Goal: Answer question/provide support: Share knowledge or assist other users

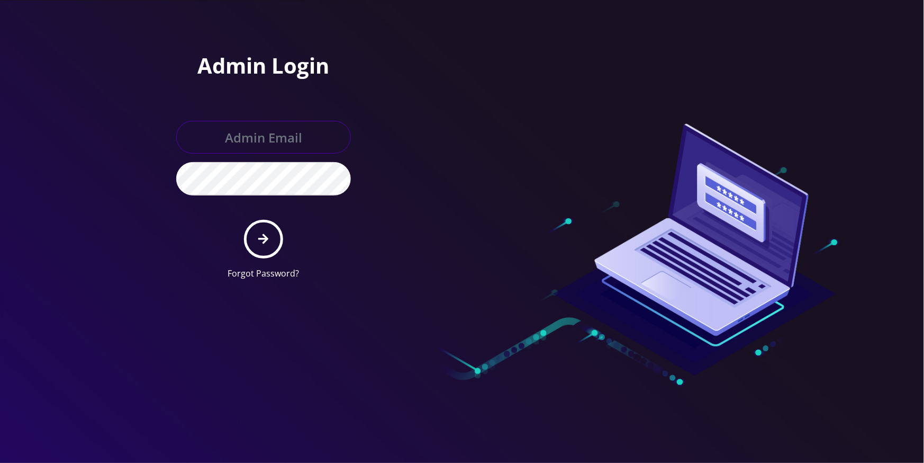
type input "jasper@britewireless.com"
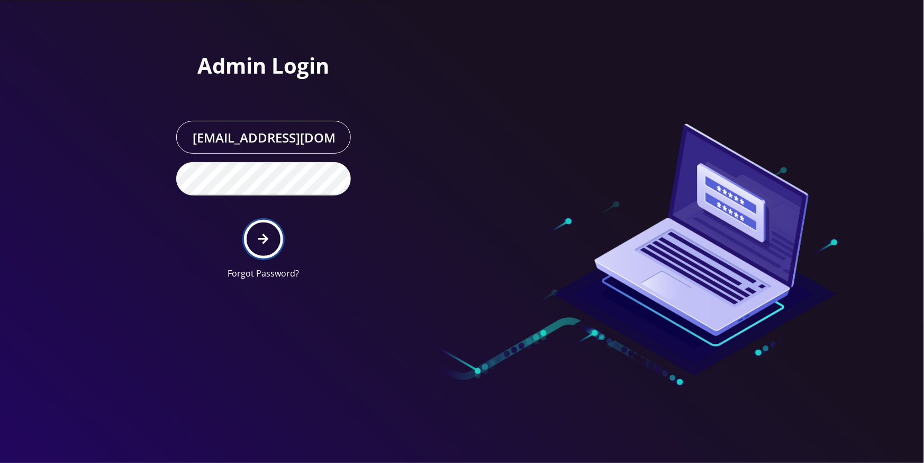
click at [265, 234] on icon "submit" at bounding box center [263, 239] width 10 height 12
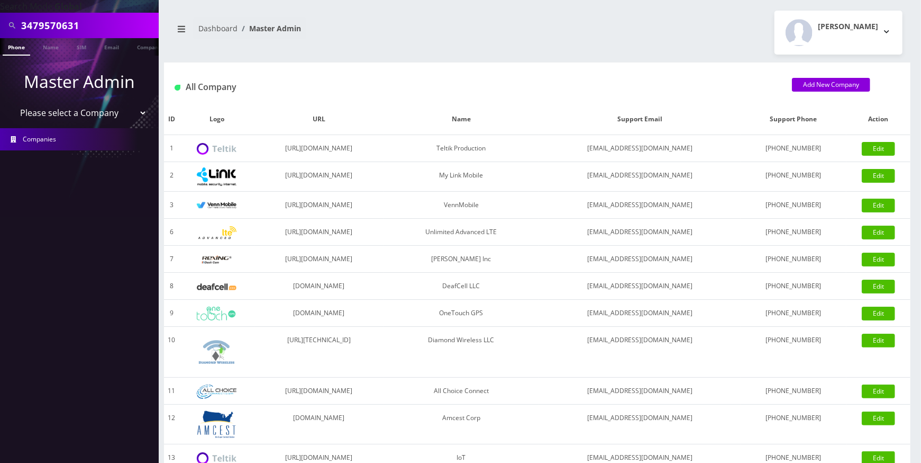
type input "3479570631"
click at [14, 54] on link "Phone" at bounding box center [17, 46] width 28 height 17
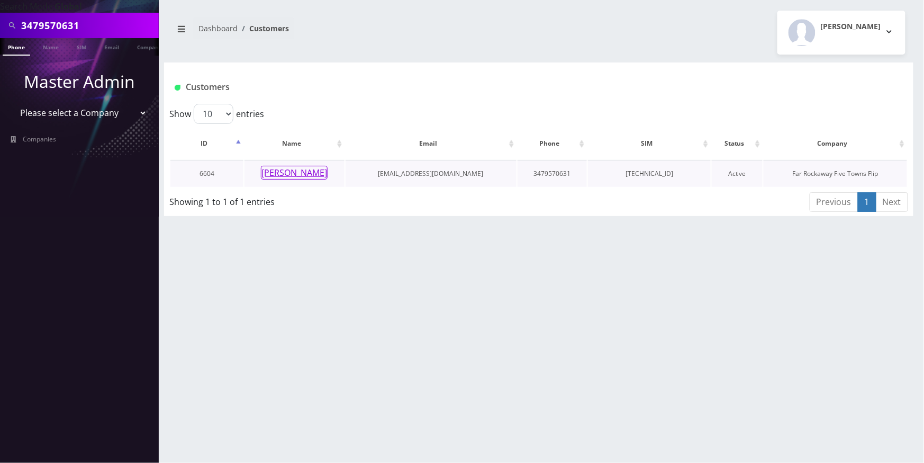
click at [304, 171] on button "Chany Lisauer" at bounding box center [294, 173] width 67 height 14
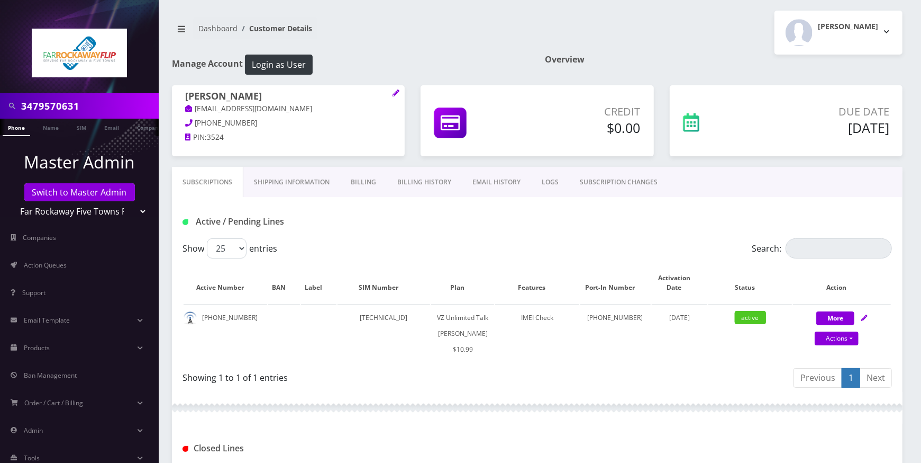
click at [431, 177] on link "Billing History" at bounding box center [424, 182] width 75 height 31
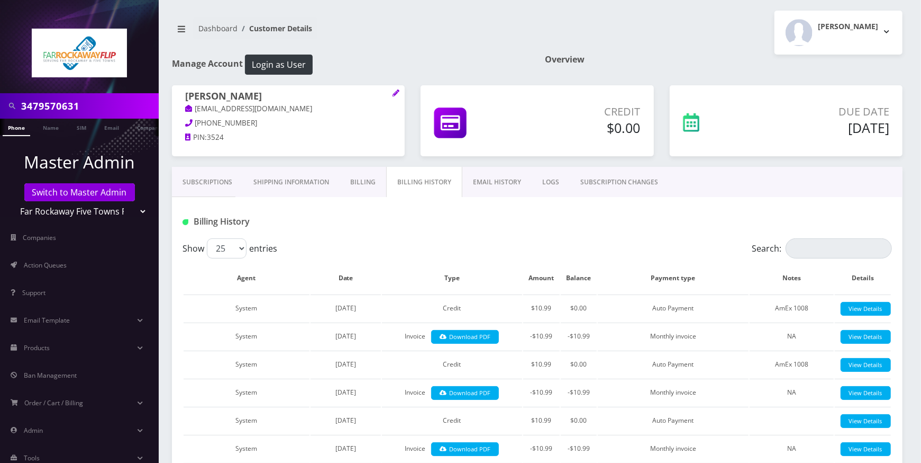
click at [224, 181] on link "Subscriptions" at bounding box center [207, 182] width 71 height 31
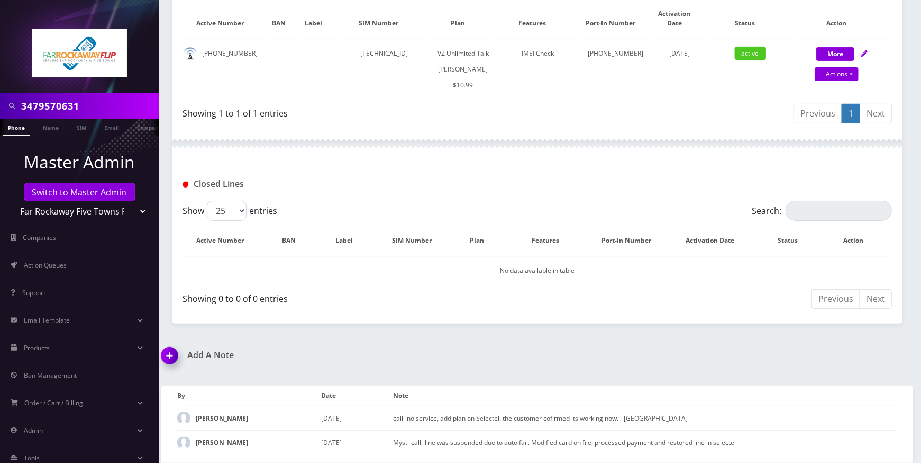
click at [175, 357] on img at bounding box center [171, 358] width 31 height 31
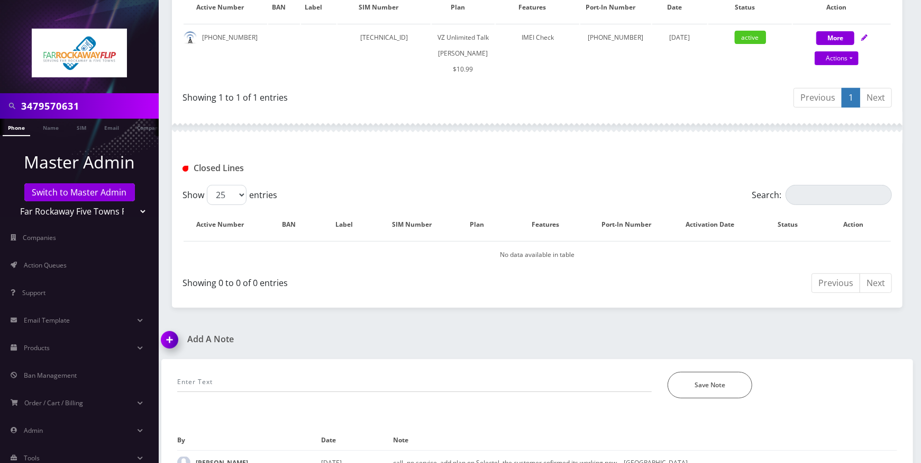
scroll to position [341, 0]
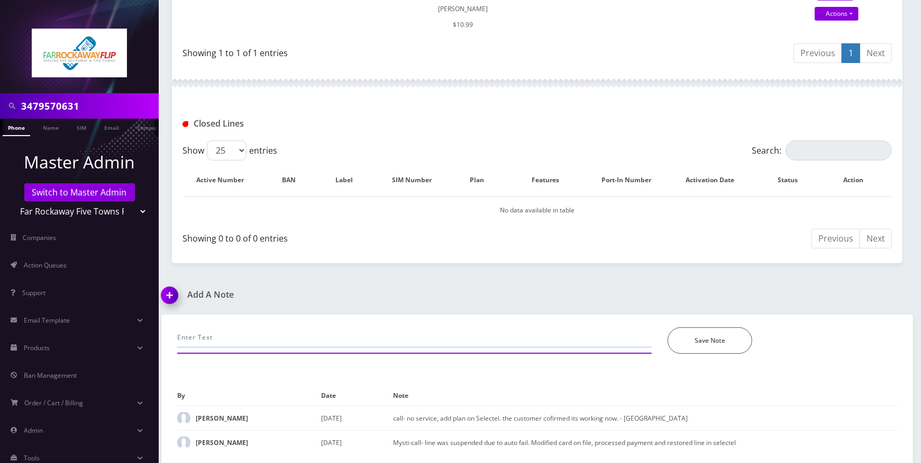
click at [273, 329] on input "text" at bounding box center [414, 337] width 475 height 20
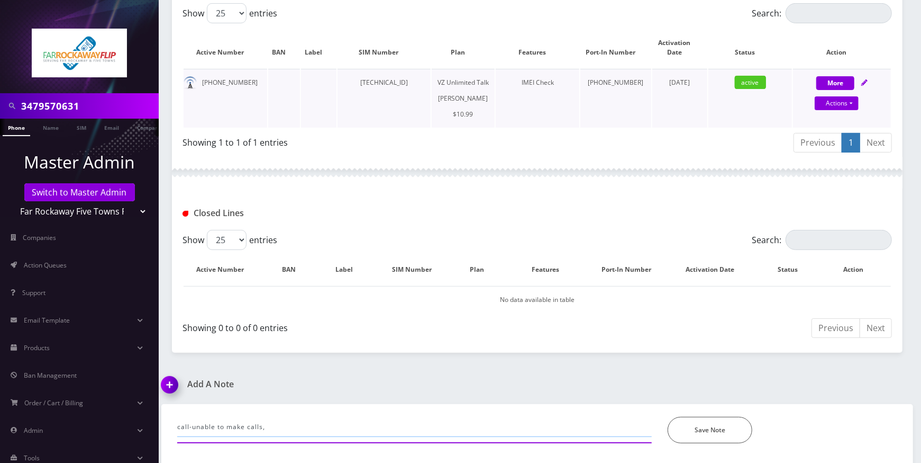
scroll to position [129, 0]
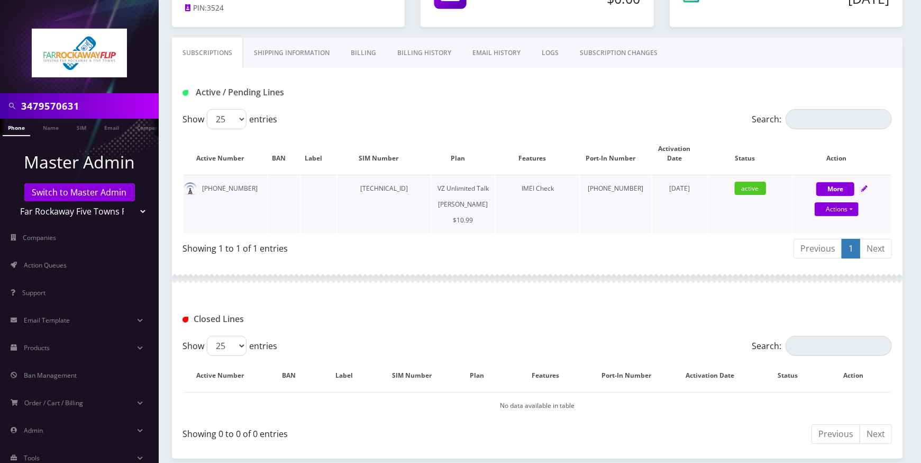
type input "call-unable to make calls,"
click at [867, 186] on icon at bounding box center [865, 188] width 6 height 6
select select "366"
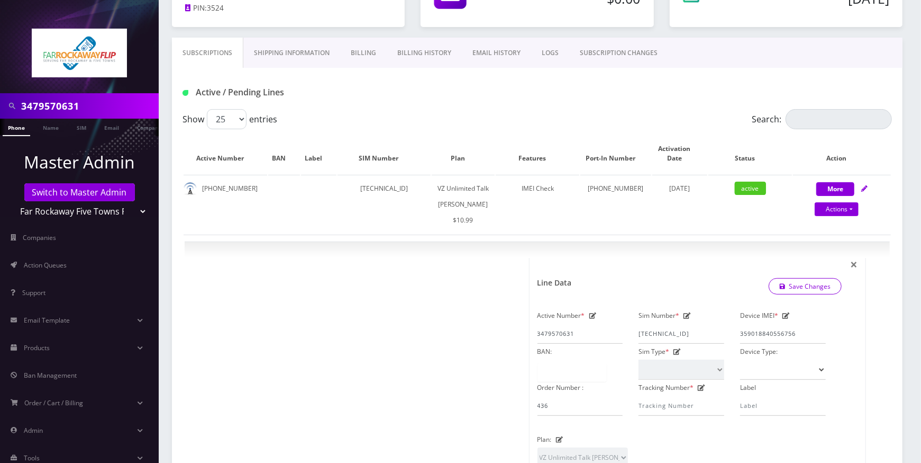
click at [96, 107] on input "3479570631" at bounding box center [88, 106] width 135 height 20
paste input "9295496632"
type input "9295496632"
click at [22, 128] on link "Phone" at bounding box center [17, 127] width 28 height 17
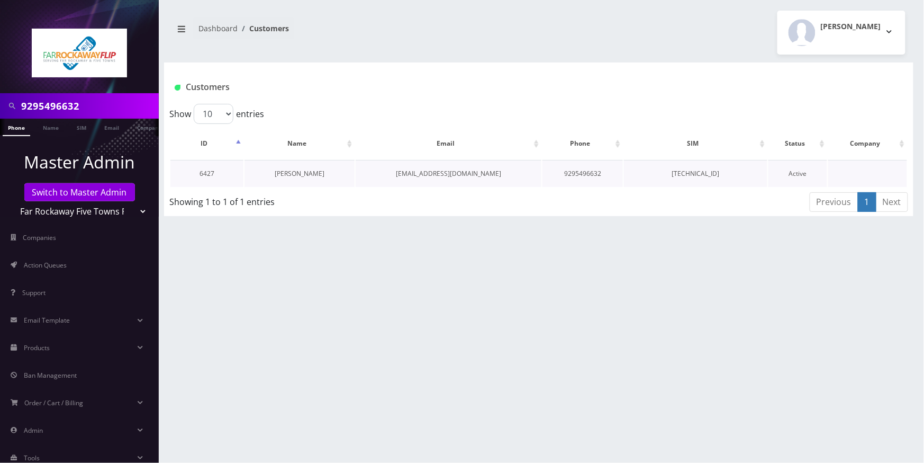
click at [312, 175] on link "[PERSON_NAME]" at bounding box center [300, 173] width 50 height 9
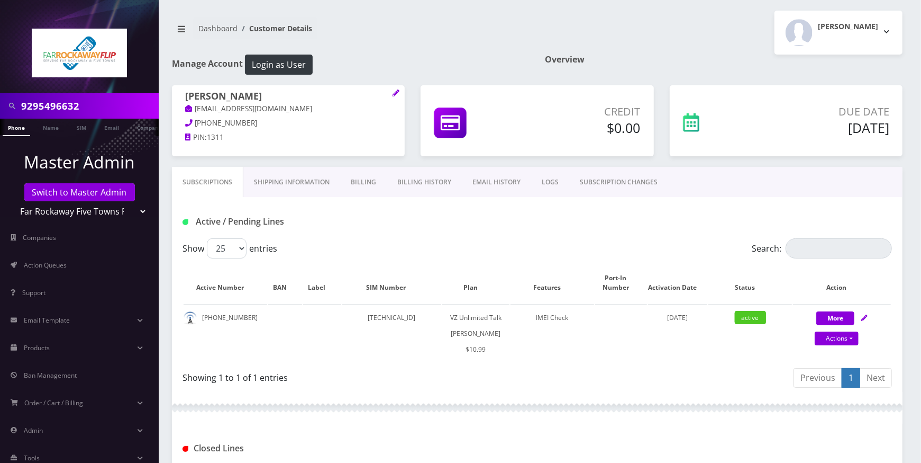
scroll to position [176, 0]
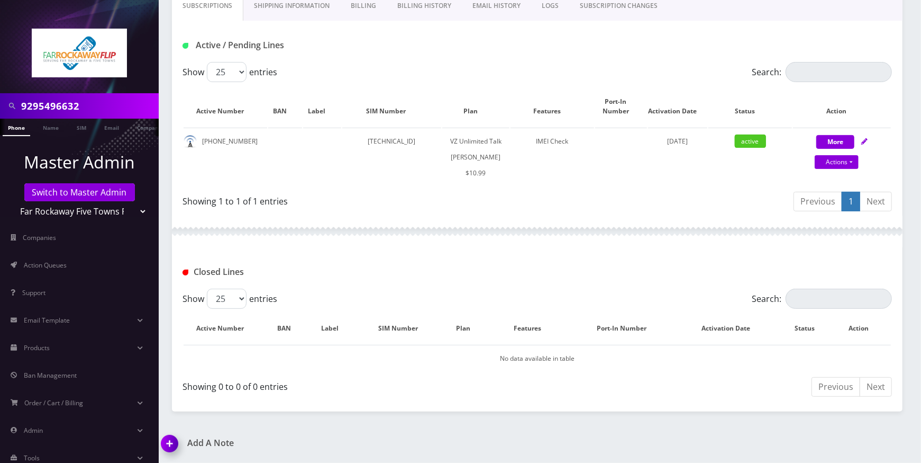
drag, startPoint x: 174, startPoint y: 445, endPoint x: 204, endPoint y: 437, distance: 31.1
click at [173, 445] on img at bounding box center [171, 446] width 31 height 31
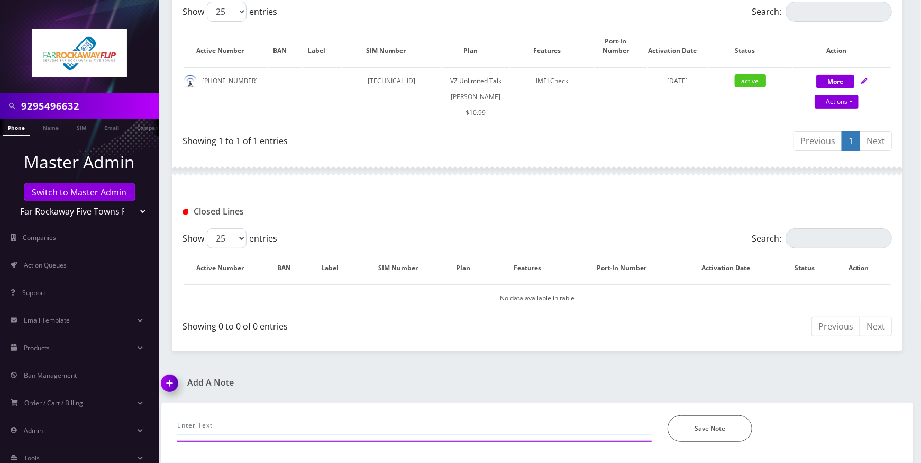
click at [265, 423] on input "text" at bounding box center [414, 425] width 475 height 20
type input "call"
click at [102, 104] on input "9295496632" at bounding box center [88, 106] width 135 height 20
paste input "8482403908"
type input "8482403908"
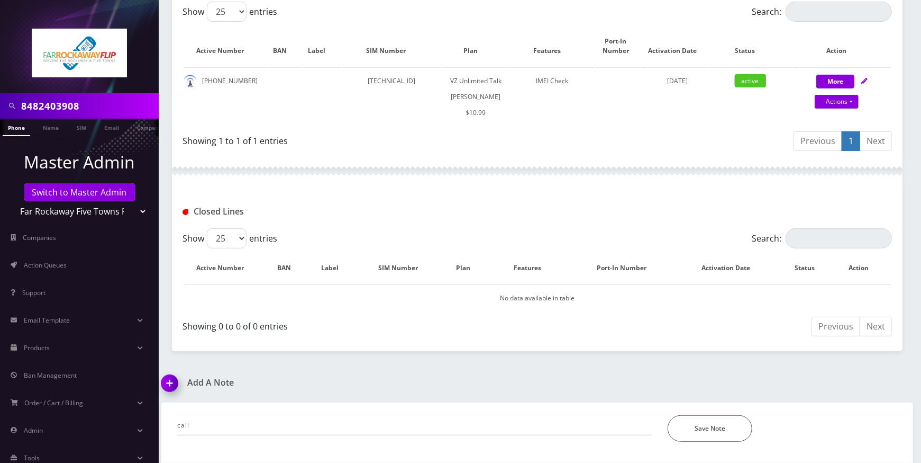
click at [18, 129] on link "Phone" at bounding box center [17, 127] width 28 height 17
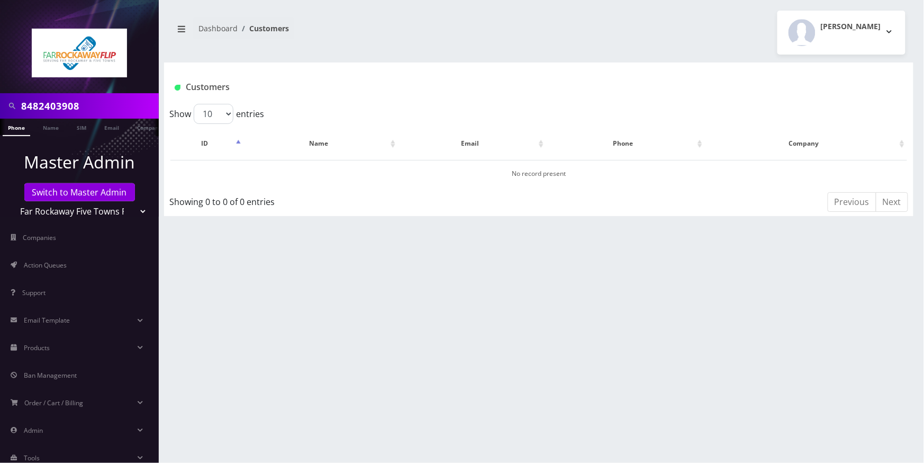
drag, startPoint x: 134, startPoint y: 206, endPoint x: 125, endPoint y: 215, distance: 12.7
click at [133, 207] on select "Teltik Production My Link Mobile VennMobile Unlimited Advanced LTE Rexing Inc D…" at bounding box center [79, 211] width 135 height 20
select select "1"
click at [12, 201] on select "Teltik Production My Link Mobile VennMobile Unlimited Advanced LTE Rexing Inc D…" at bounding box center [79, 211] width 135 height 20
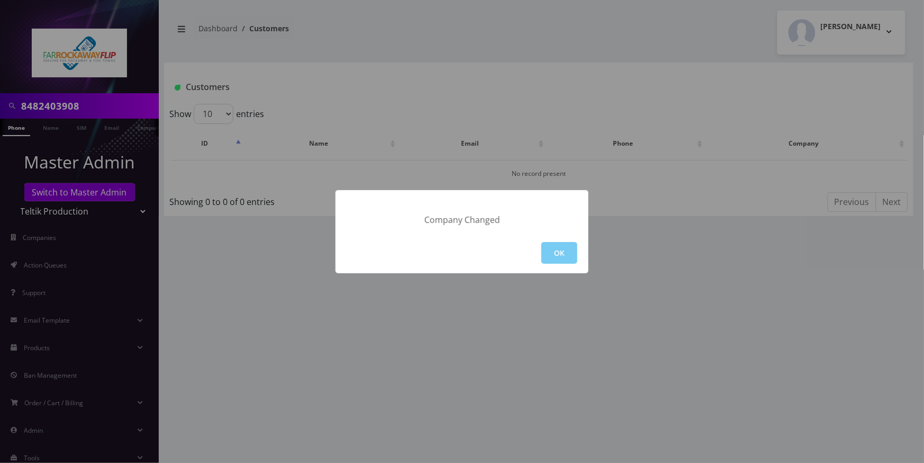
click at [559, 256] on button "OK" at bounding box center [559, 253] width 36 height 22
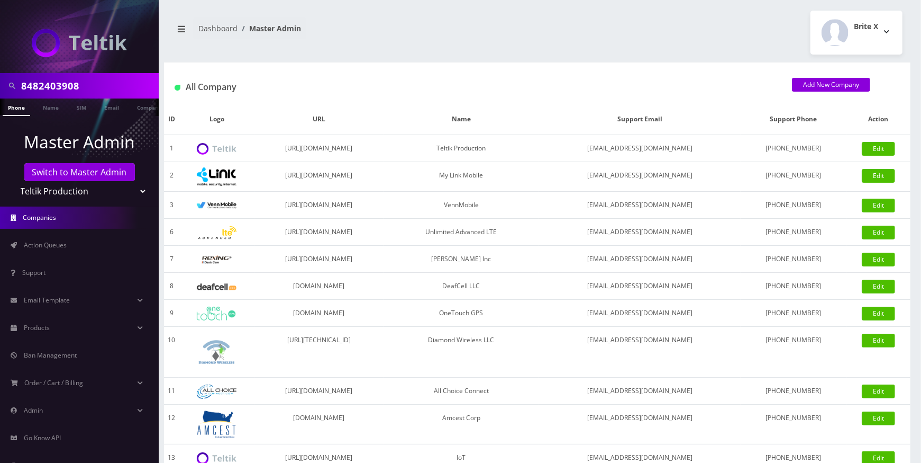
click at [17, 107] on link "Phone" at bounding box center [17, 106] width 28 height 17
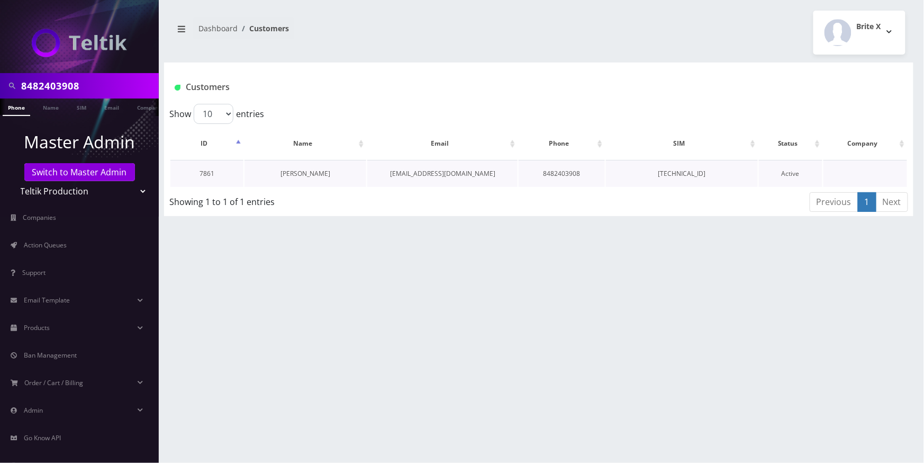
click at [295, 174] on link "[PERSON_NAME]" at bounding box center [305, 173] width 50 height 9
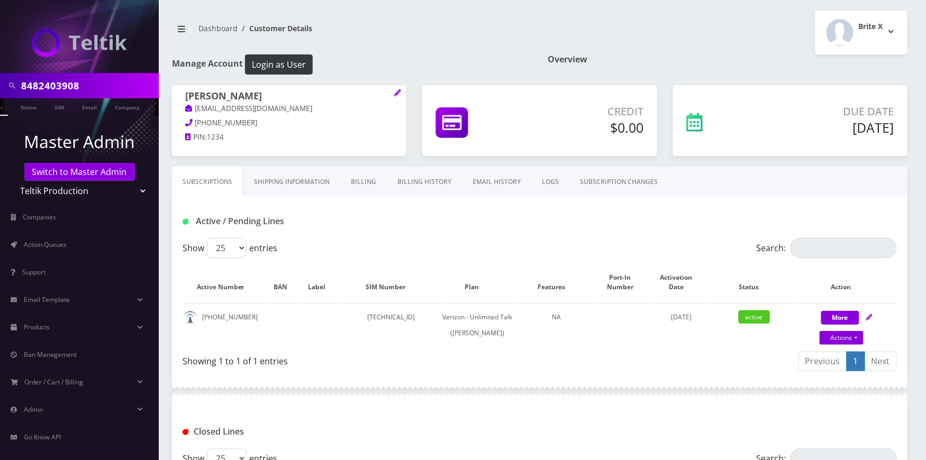
scroll to position [0, 28]
click at [94, 86] on input "8482403908" at bounding box center [88, 86] width 135 height 20
paste input "9295497549"
type input "9295497549"
drag, startPoint x: 133, startPoint y: 181, endPoint x: 135, endPoint y: 197, distance: 16.0
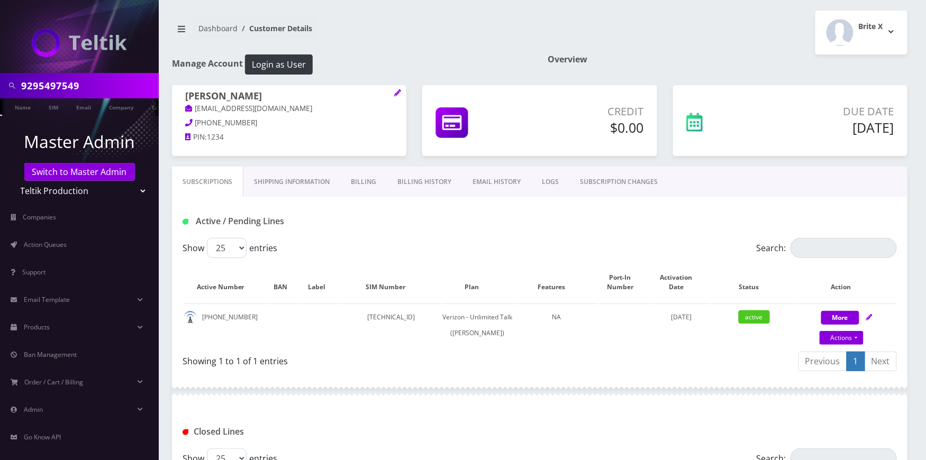
click at [133, 181] on select "Teltik Production My Link Mobile VennMobile Unlimited Advanced LTE Rexing Inc D…" at bounding box center [79, 191] width 135 height 20
select select "23"
click at [12, 181] on select "Teltik Production My Link Mobile VennMobile Unlimited Advanced LTE Rexing Inc D…" at bounding box center [79, 191] width 135 height 20
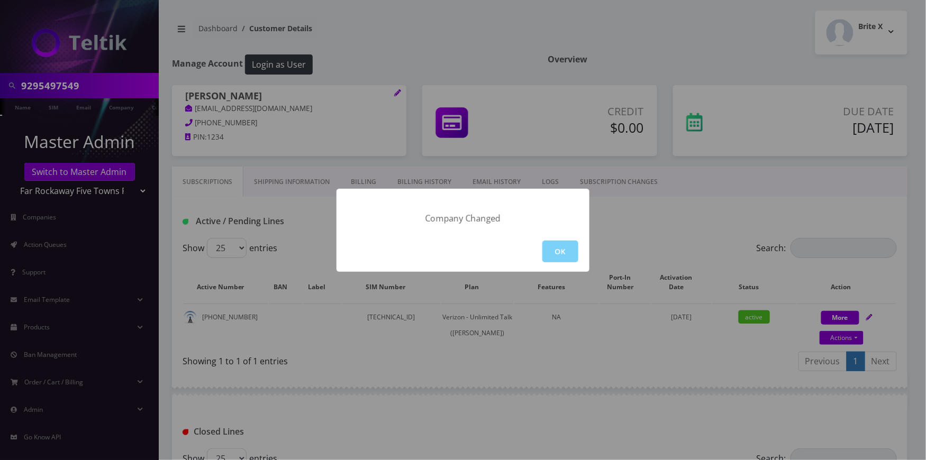
drag, startPoint x: 557, startPoint y: 247, endPoint x: 510, endPoint y: 247, distance: 46.6
click at [555, 247] on button "OK" at bounding box center [560, 252] width 36 height 22
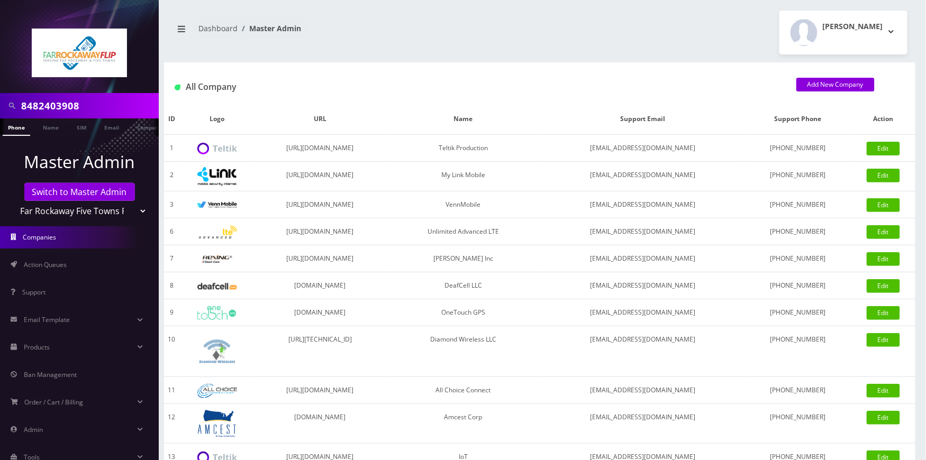
click at [80, 110] on input "8482403908" at bounding box center [88, 106] width 135 height 20
paste input "9295497549"
type input "9295497549"
click at [20, 128] on link "Phone" at bounding box center [17, 127] width 28 height 17
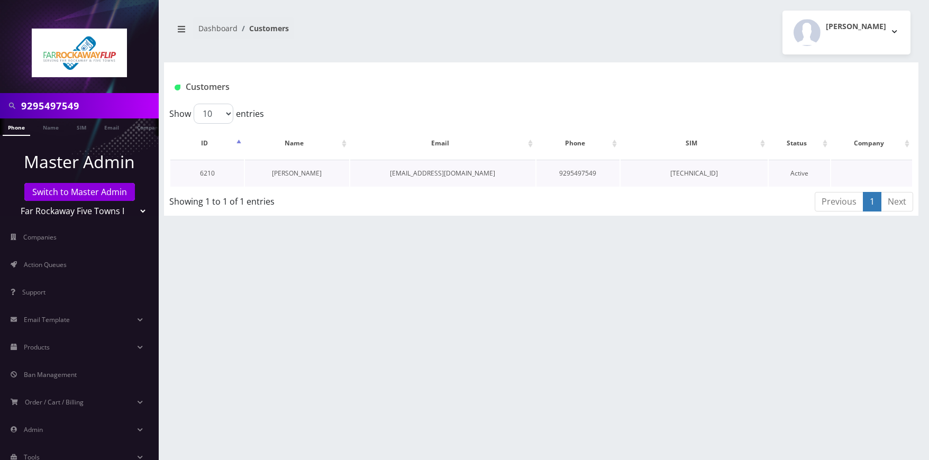
click at [304, 175] on link "[PERSON_NAME]" at bounding box center [297, 173] width 50 height 9
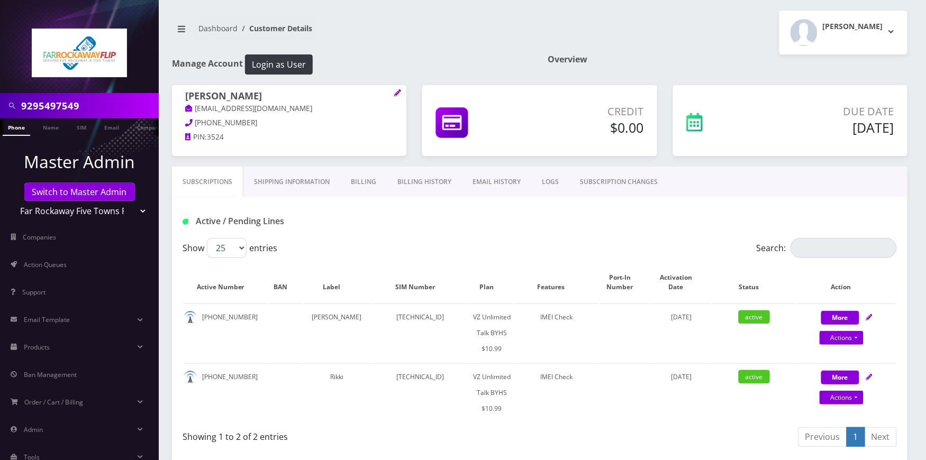
click at [92, 105] on input "9295497549" at bounding box center [88, 106] width 135 height 20
paste input "128475"
type input "9295128475"
click at [13, 129] on link "Phone" at bounding box center [17, 127] width 28 height 17
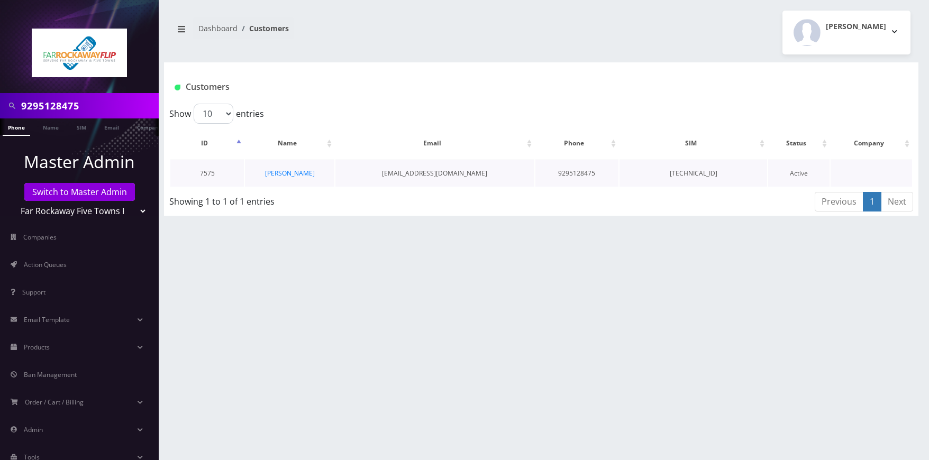
drag, startPoint x: 303, startPoint y: 171, endPoint x: 394, endPoint y: 184, distance: 91.4
click at [302, 171] on link "Rivka Shkouri" at bounding box center [290, 173] width 50 height 9
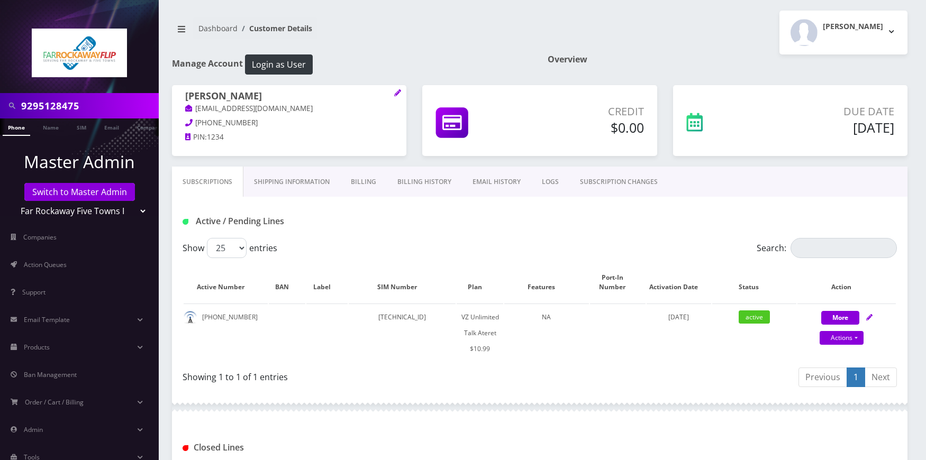
scroll to position [178, 0]
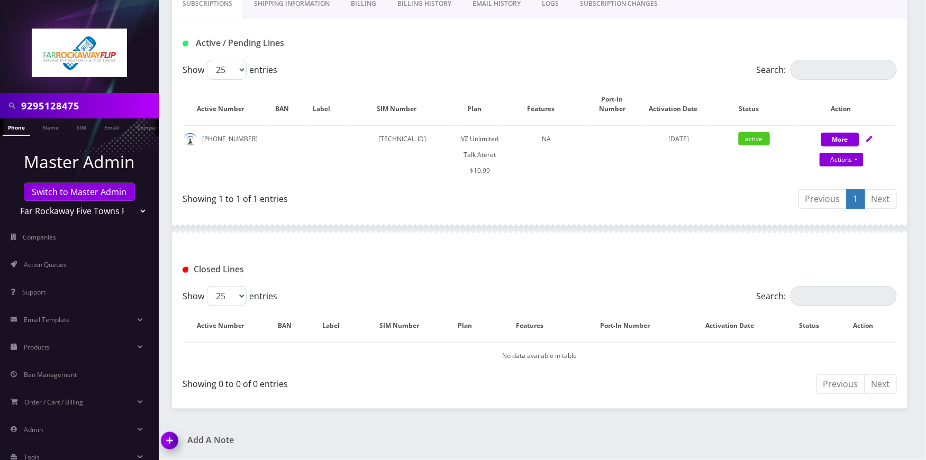
click at [89, 109] on input "9295128475" at bounding box center [88, 106] width 135 height 20
paste input "6171583"
type input "9296171583"
click at [25, 127] on link "Phone" at bounding box center [17, 127] width 28 height 17
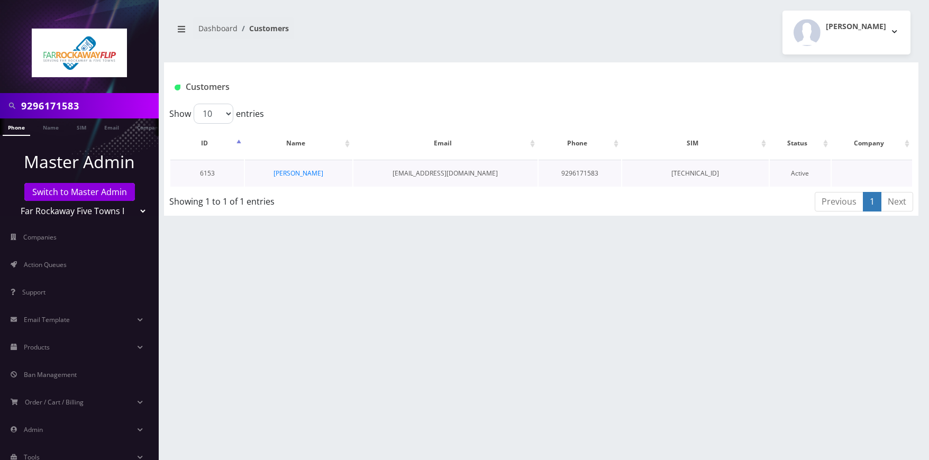
click at [324, 171] on td "[PERSON_NAME]" at bounding box center [298, 173] width 107 height 27
click at [303, 175] on link "[PERSON_NAME]" at bounding box center [299, 173] width 50 height 9
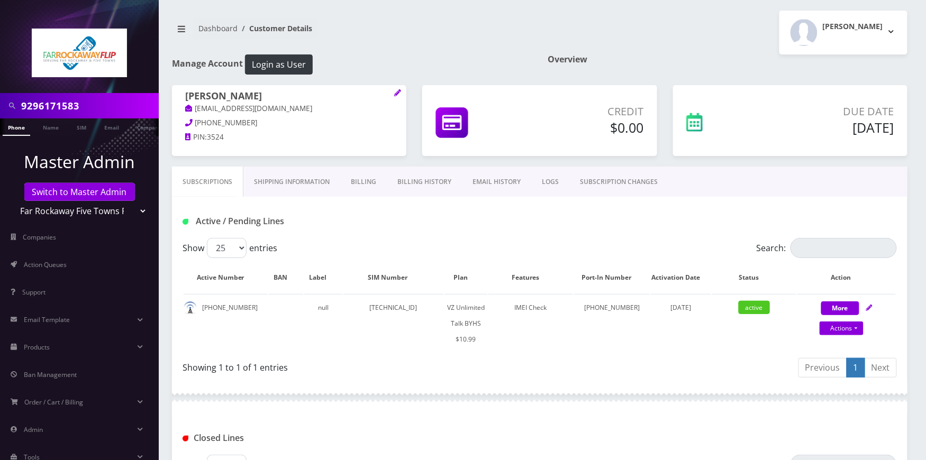
click at [420, 184] on link "Billing History" at bounding box center [424, 182] width 75 height 31
